Goal: Check status: Check status

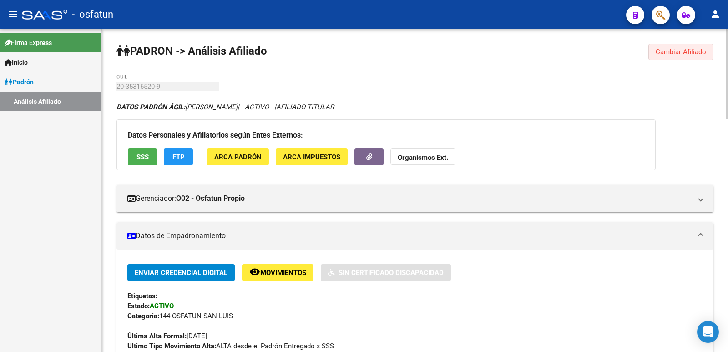
click at [656, 52] on button "Cambiar Afiliado" at bounding box center [681, 52] width 65 height 16
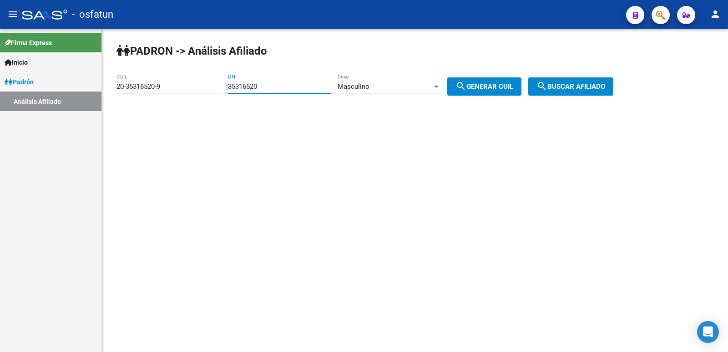
drag, startPoint x: 303, startPoint y: 90, endPoint x: 226, endPoint y: 91, distance: 77.4
click at [226, 91] on div "[PERSON_NAME] -> Análisis Afiliado 20-35316520-9 CUIL | 35316520 DNI Masculino …" at bounding box center [415, 77] width 626 height 96
paste input "1454871"
type input "31454871"
click at [370, 88] on span "Masculino" at bounding box center [354, 86] width 32 height 8
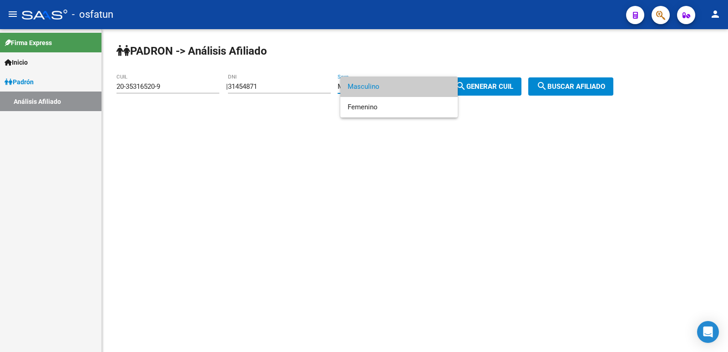
click at [505, 87] on div at bounding box center [364, 176] width 728 height 352
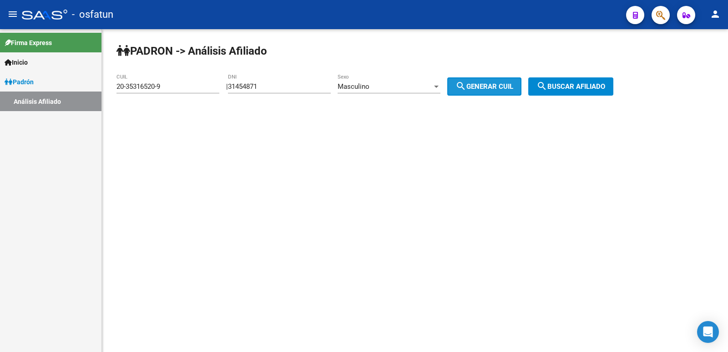
click at [505, 87] on span "search Generar CUIL" at bounding box center [485, 86] width 58 height 8
type input "20-31454871-0"
click at [585, 87] on span "search Buscar afiliado" at bounding box center [571, 86] width 69 height 8
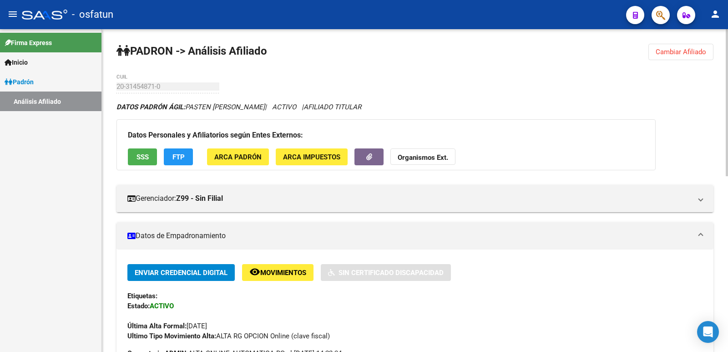
click at [663, 55] on span "Cambiar Afiliado" at bounding box center [681, 52] width 51 height 8
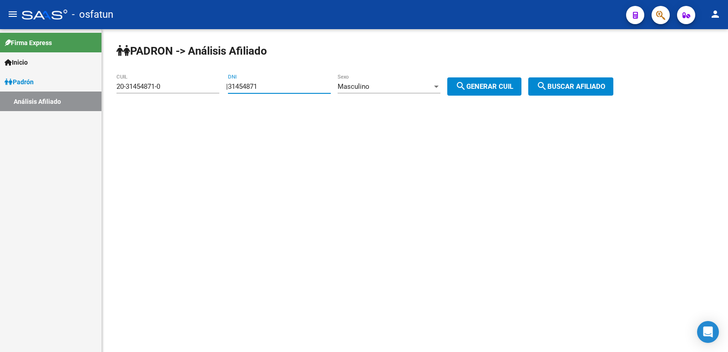
drag, startPoint x: 282, startPoint y: 89, endPoint x: 184, endPoint y: 89, distance: 98.3
click at [184, 89] on app-analisis-afiliado "[PERSON_NAME] -> Análisis Afiliado 20-31454871-0 CUIL | 31454871 DNI Masculino …" at bounding box center [369, 86] width 504 height 8
paste input "6314947"
type input "36314947"
click at [416, 88] on div "Masculino" at bounding box center [385, 86] width 95 height 8
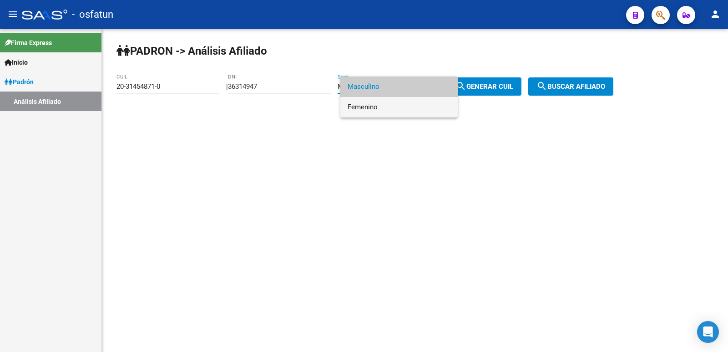
click at [366, 112] on span "Femenino" at bounding box center [399, 107] width 103 height 20
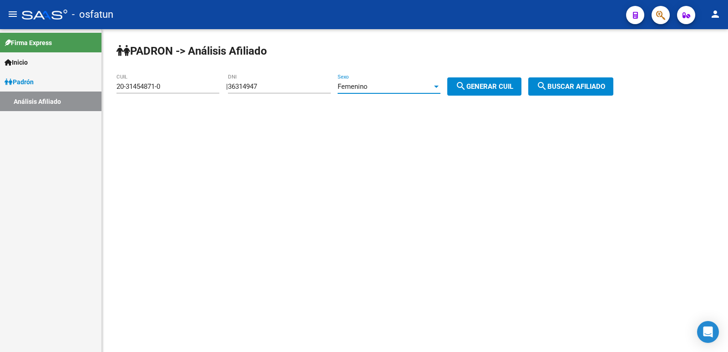
click at [528, 76] on div "[PERSON_NAME] -> Análisis Afiliado 20-31454871-0 CUIL | 36314947 DNI Femenino S…" at bounding box center [415, 77] width 626 height 96
drag, startPoint x: 519, startPoint y: 85, endPoint x: 489, endPoint y: 85, distance: 29.6
click at [514, 85] on span "search Generar CUIL" at bounding box center [485, 86] width 58 height 8
type input "27-36314947-8"
click at [529, 86] on div "| 36314947 DNI Femenino Sexo search Generar CUIL" at bounding box center [377, 86] width 302 height 8
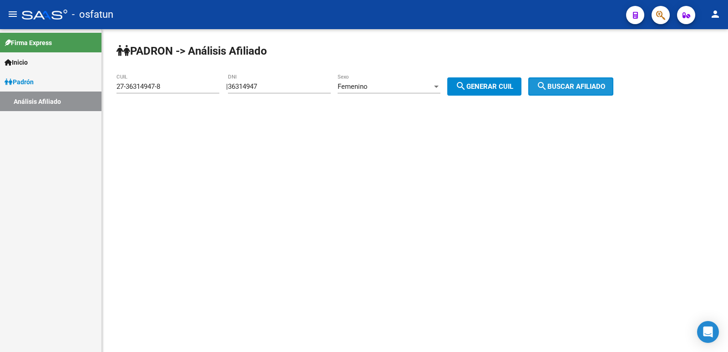
click at [547, 85] on button "search Buscar afiliado" at bounding box center [571, 86] width 85 height 18
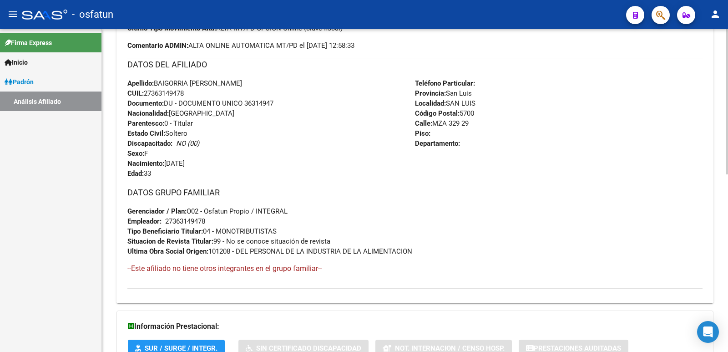
scroll to position [395, 0]
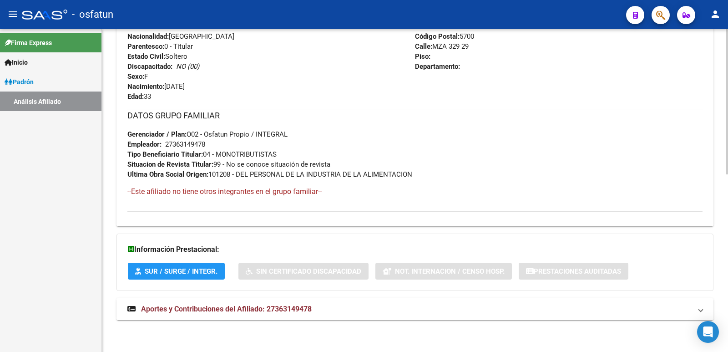
click at [265, 310] on span "Aportes y Contribuciones del Afiliado: 27363149478" at bounding box center [226, 309] width 171 height 9
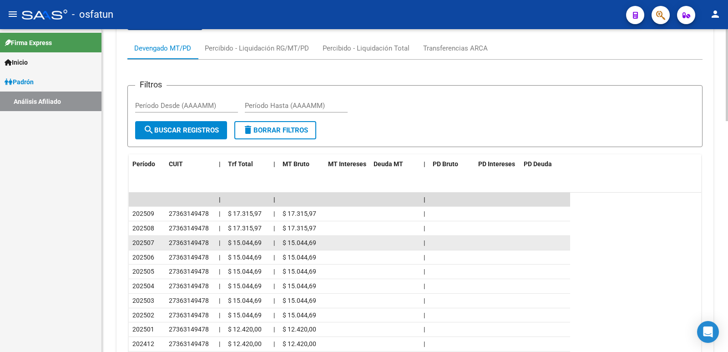
scroll to position [809, 0]
